Goal: Transaction & Acquisition: Purchase product/service

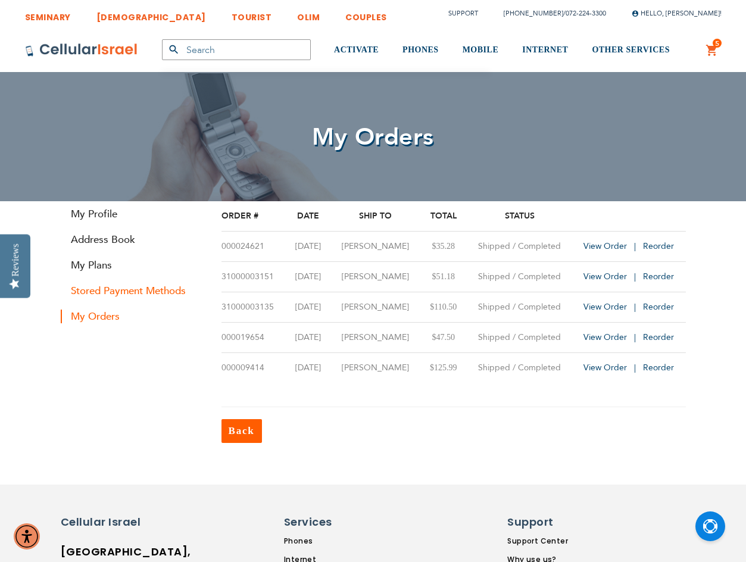
click at [127, 291] on link "Stored Payment Methods" at bounding box center [132, 291] width 143 height 14
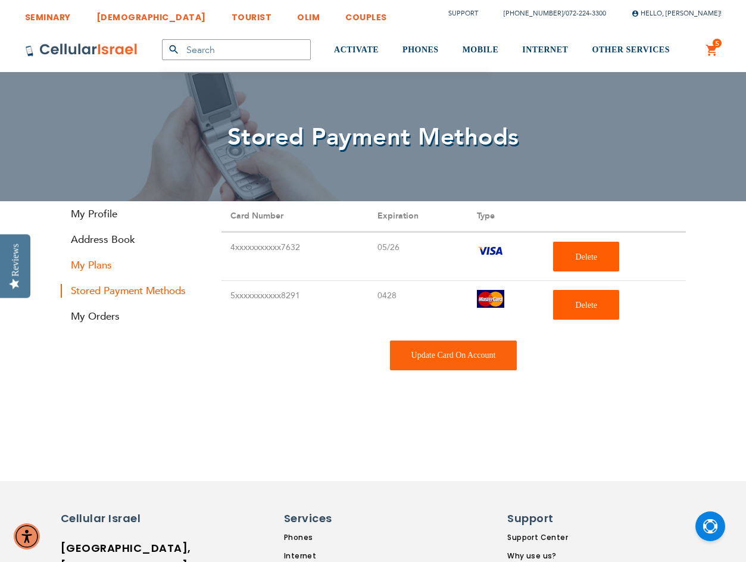
click at [96, 266] on link "My Plans" at bounding box center [132, 265] width 143 height 14
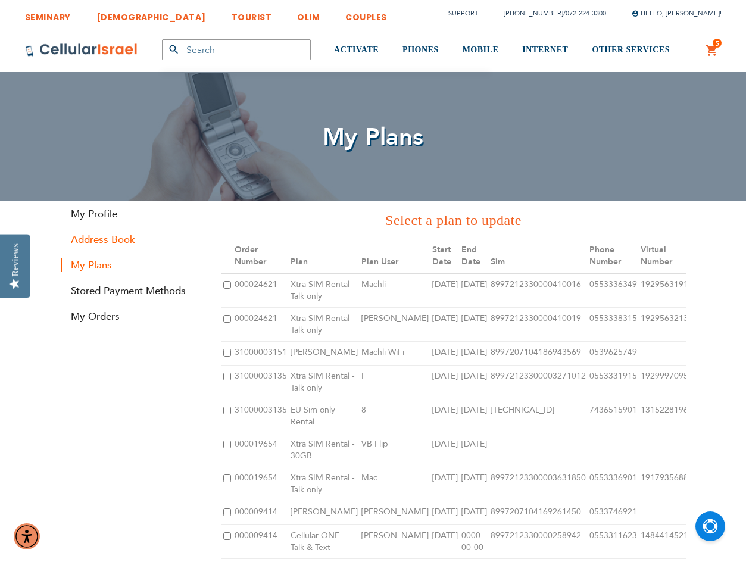
click at [88, 238] on link "Address Book" at bounding box center [132, 240] width 143 height 14
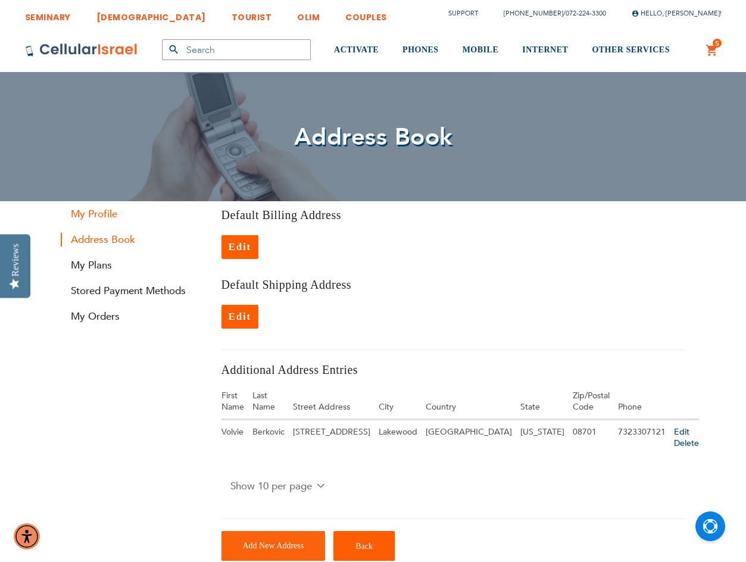
click at [101, 215] on link "My Profile" at bounding box center [132, 214] width 143 height 14
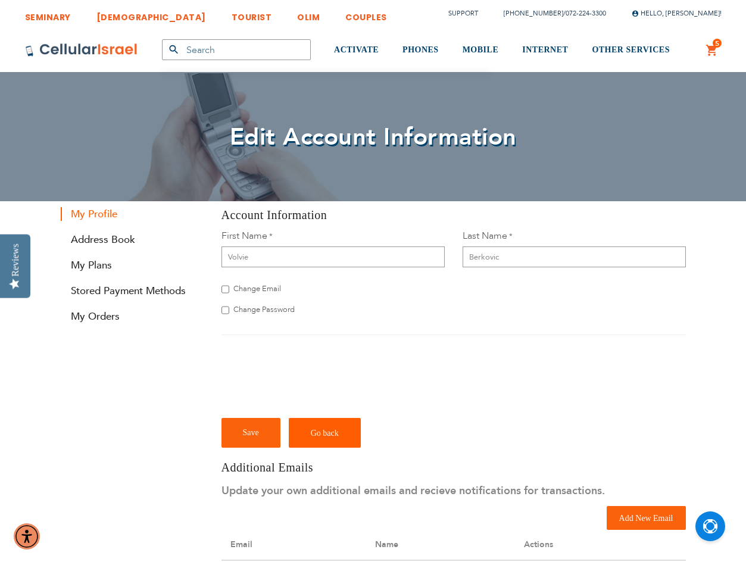
click at [714, 51] on link "5 5 items My Cart" at bounding box center [712, 50] width 13 height 14
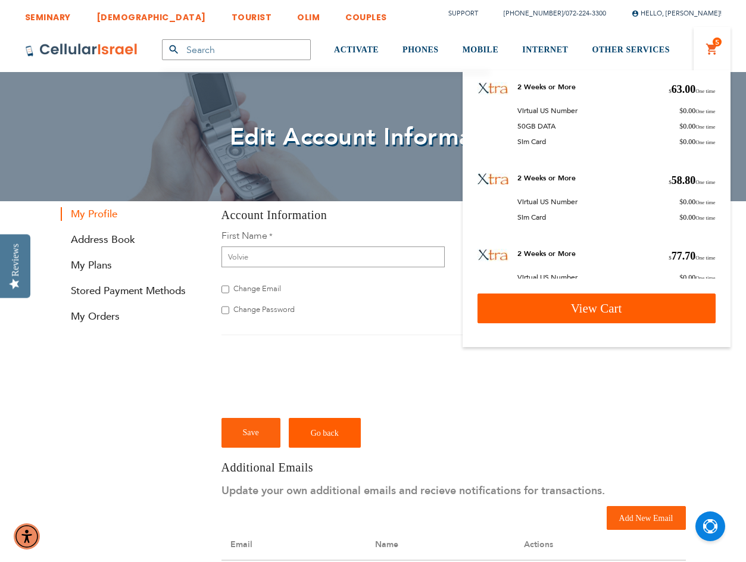
click at [589, 309] on span "View Cart" at bounding box center [596, 308] width 51 height 14
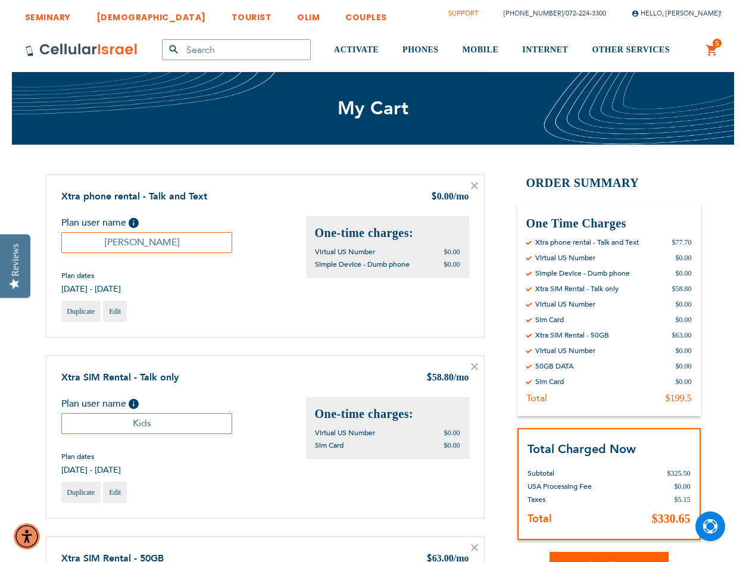
click at [470, 15] on link "Support" at bounding box center [463, 13] width 30 height 9
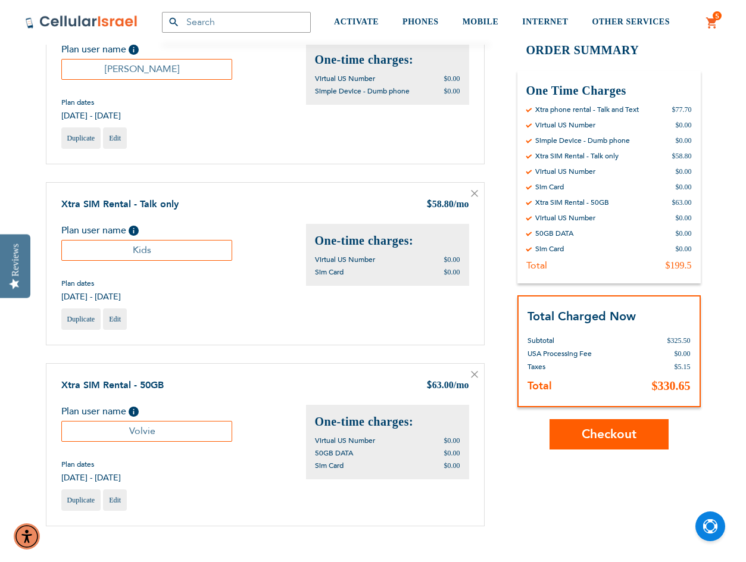
scroll to position [179, 0]
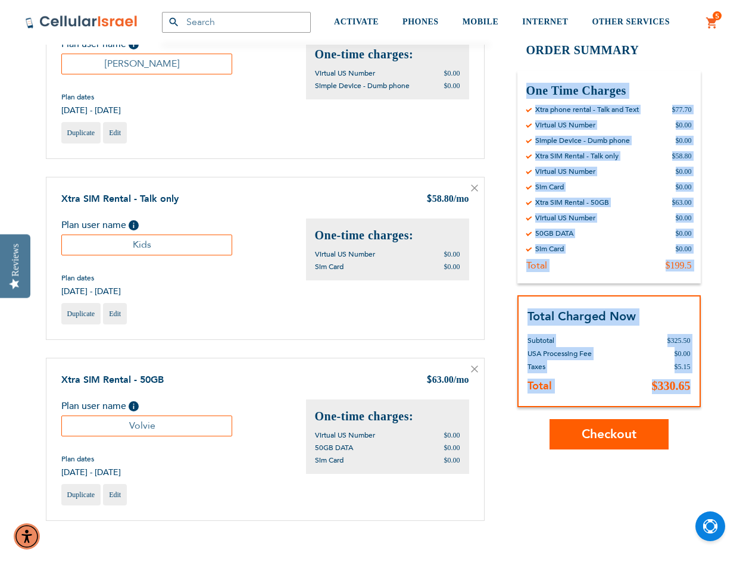
drag, startPoint x: 689, startPoint y: 387, endPoint x: 522, endPoint y: 85, distance: 344.9
click at [522, 85] on div "Order Summary One Time Charges By Cellular Israel Xtra phone rental - Talk and …" at bounding box center [608, 246] width 183 height 408
copy div "One Time Charges By Cellular Israel Xtra phone rental - Talk and Text $77.70 Vi…"
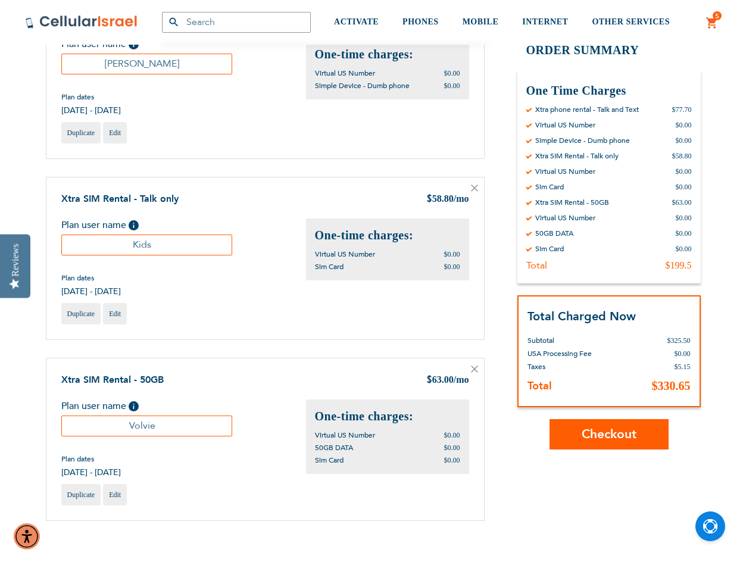
click at [547, 493] on div "Shopping Cart Items Xtra phone rental - Talk and Text $ 0.00 /mo Plan user name…" at bounding box center [373, 267] width 655 height 543
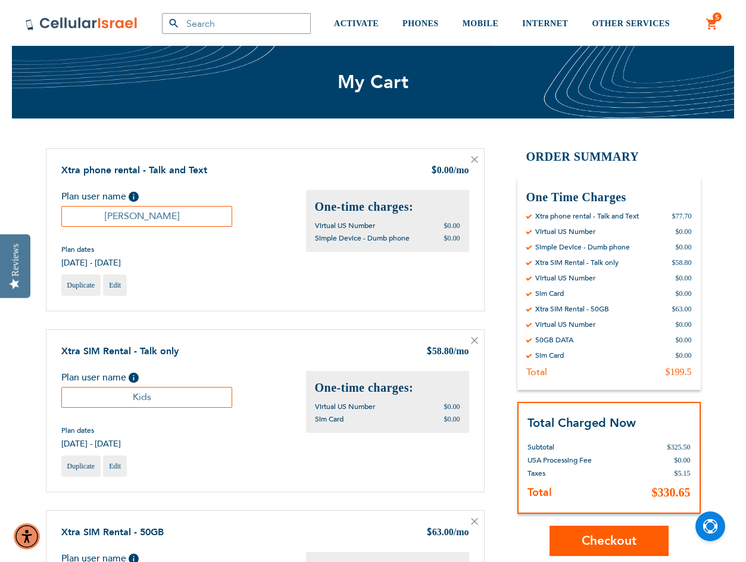
scroll to position [0, 0]
